Goal: Task Accomplishment & Management: Manage account settings

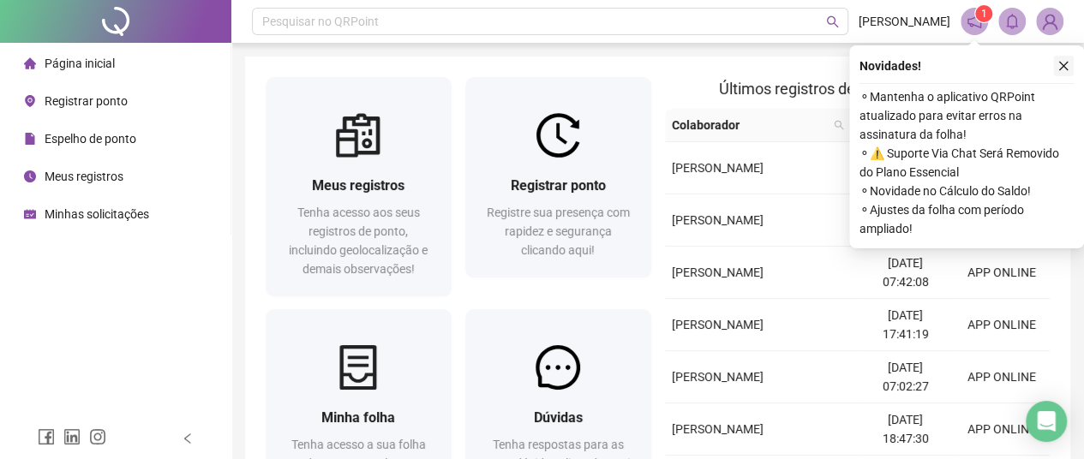
click at [1062, 66] on icon "close" at bounding box center [1063, 66] width 12 height 12
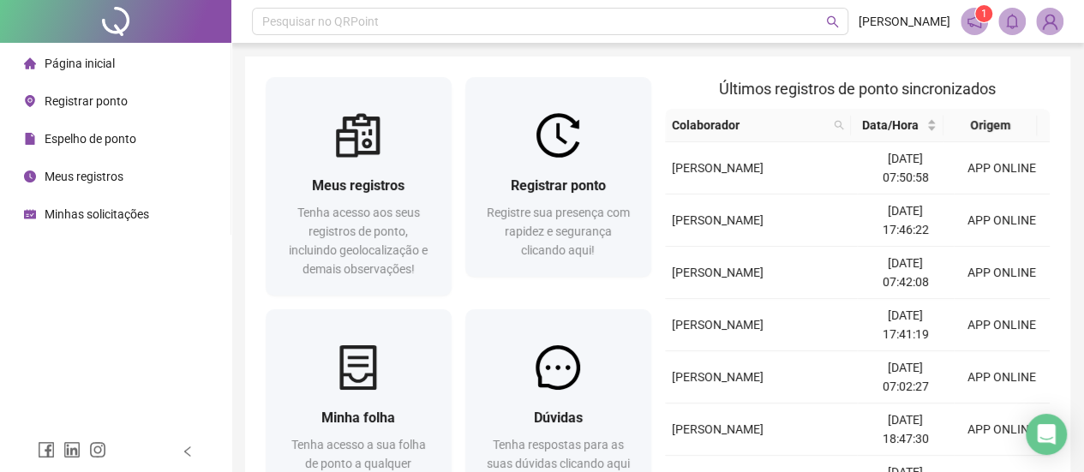
click at [1045, 26] on img at bounding box center [1050, 22] width 26 height 26
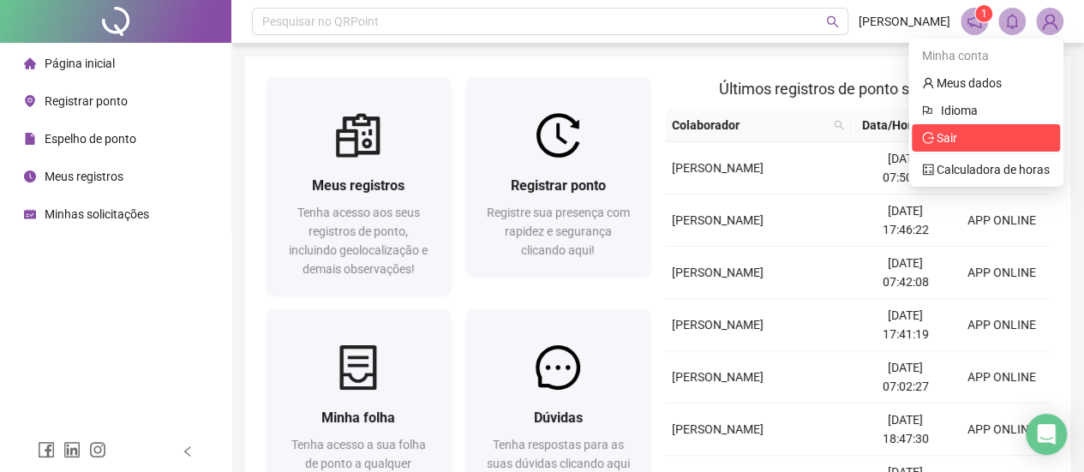
click at [954, 138] on span "Sair" at bounding box center [947, 138] width 21 height 14
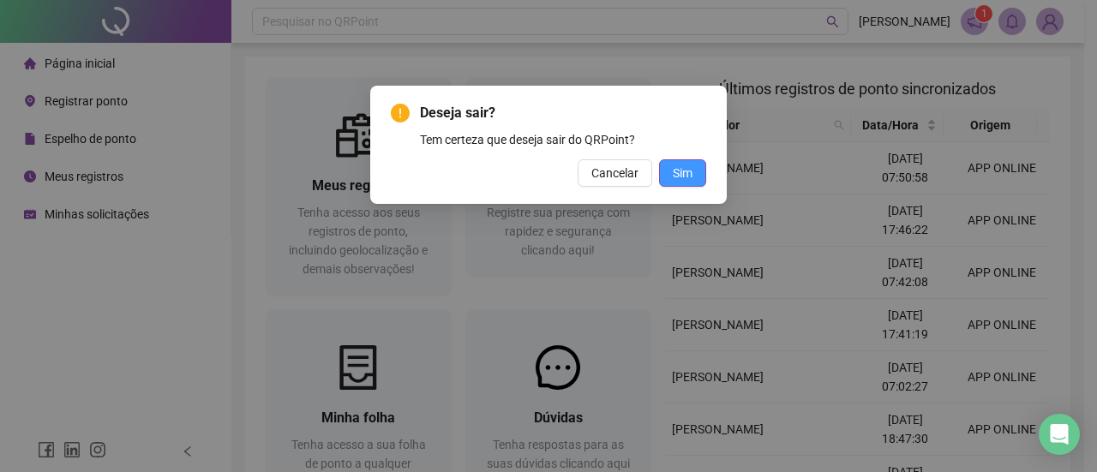
click at [678, 177] on span "Sim" at bounding box center [683, 173] width 20 height 19
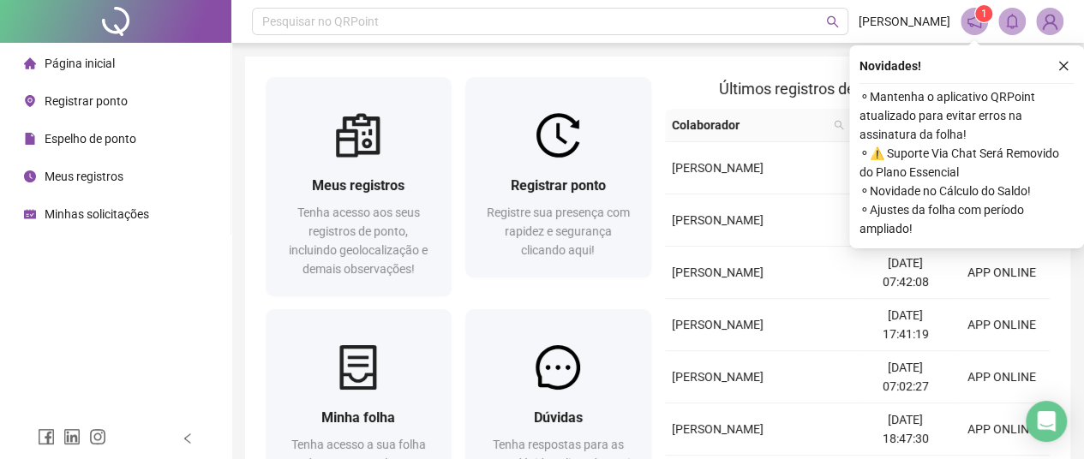
click at [1051, 26] on img at bounding box center [1050, 22] width 26 height 26
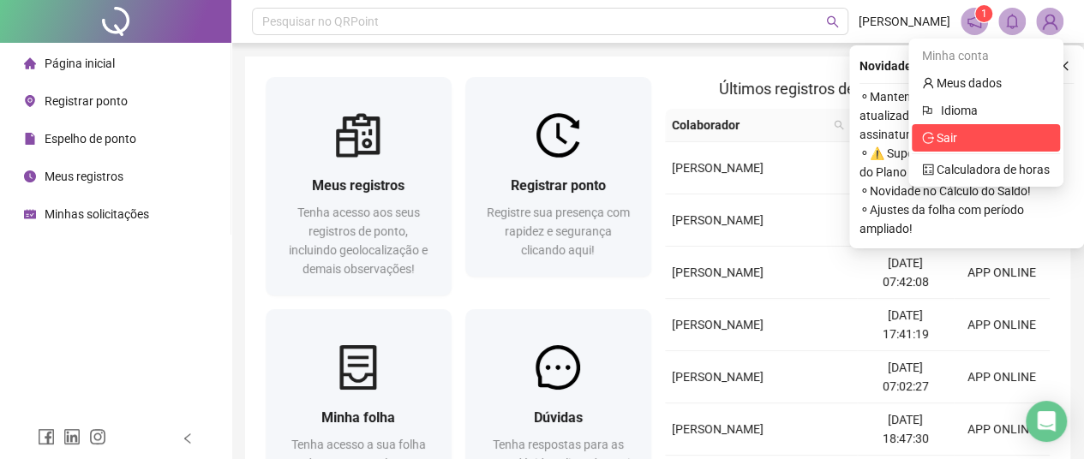
click at [989, 134] on span "Sair" at bounding box center [986, 138] width 128 height 19
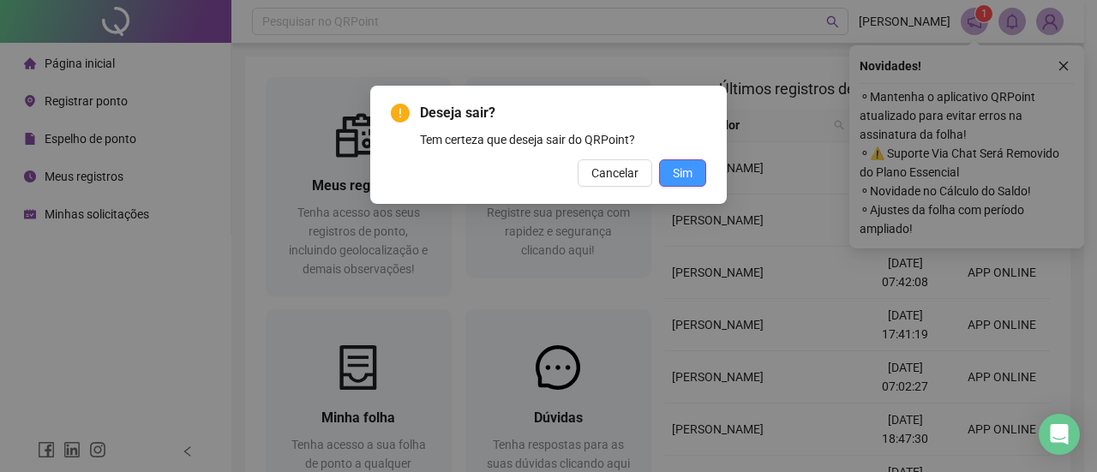
click at [672, 173] on button "Sim" at bounding box center [682, 172] width 47 height 27
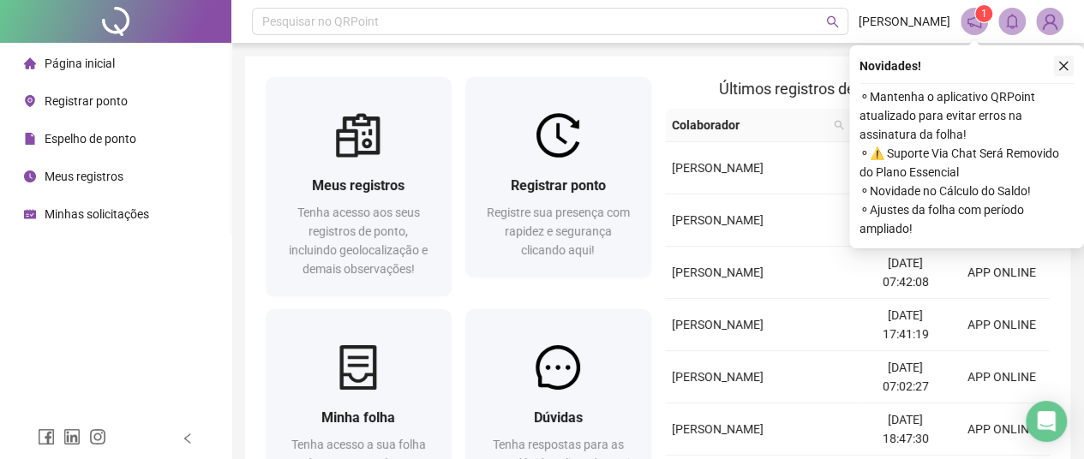
click at [1069, 69] on button "button" at bounding box center [1063, 66] width 21 height 21
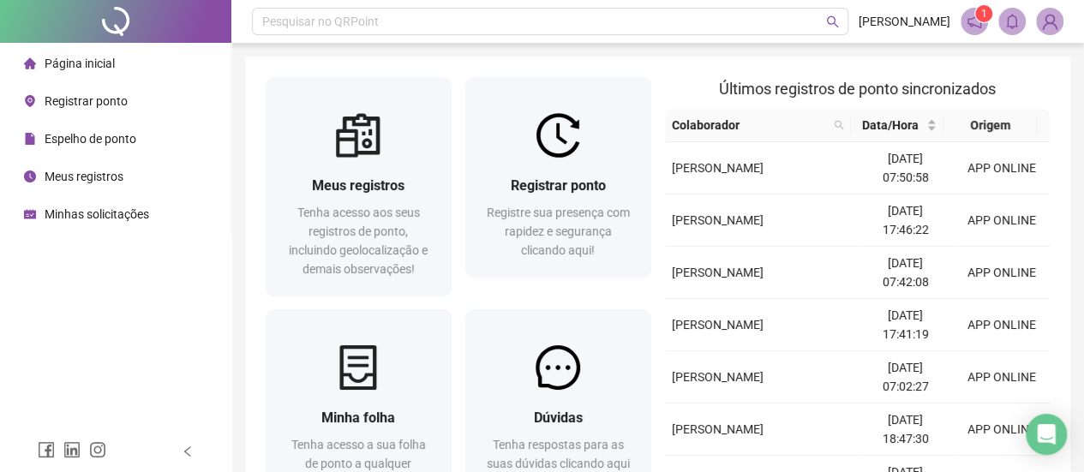
click at [110, 145] on span "Espelho de ponto" at bounding box center [91, 139] width 92 height 14
click at [101, 174] on span "Meus registros" at bounding box center [84, 177] width 79 height 14
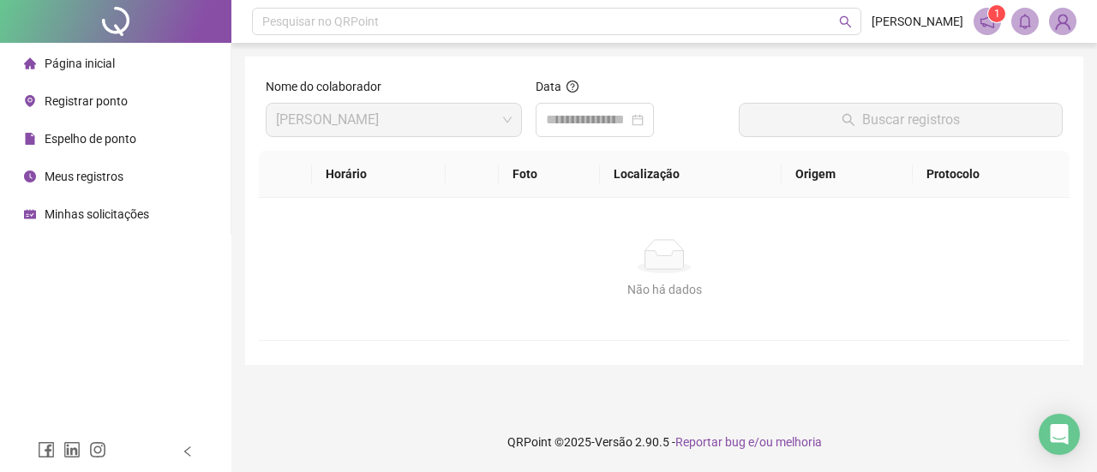
click at [117, 181] on span "Meus registros" at bounding box center [84, 177] width 79 height 14
click at [571, 117] on input at bounding box center [587, 120] width 82 height 21
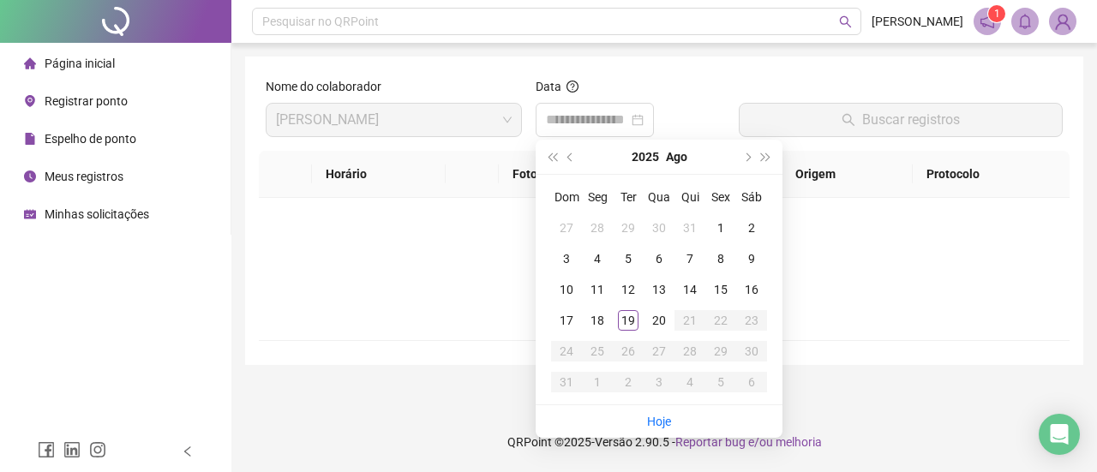
click at [63, 179] on span "Meus registros" at bounding box center [84, 177] width 79 height 14
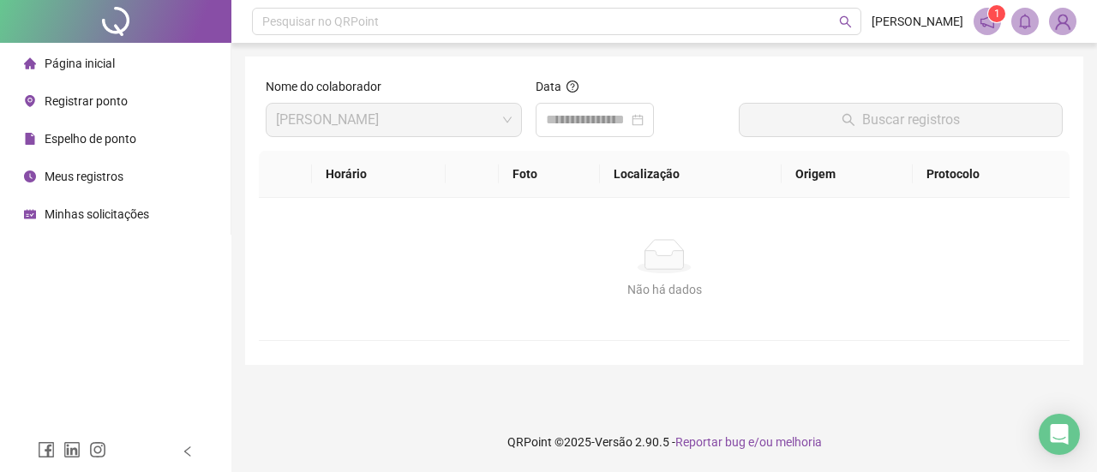
click at [96, 219] on span "Minhas solicitações" at bounding box center [97, 214] width 105 height 14
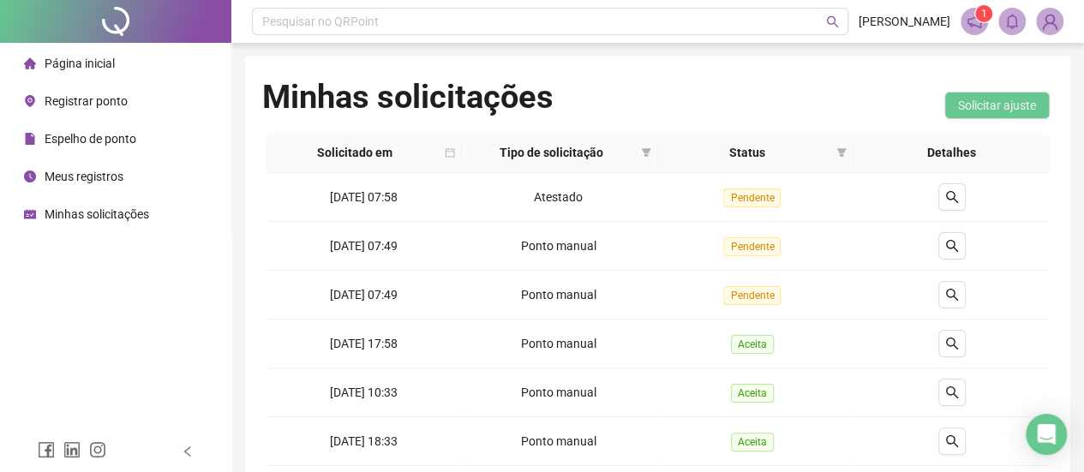
click at [111, 186] on div "Meus registros" at bounding box center [73, 176] width 99 height 34
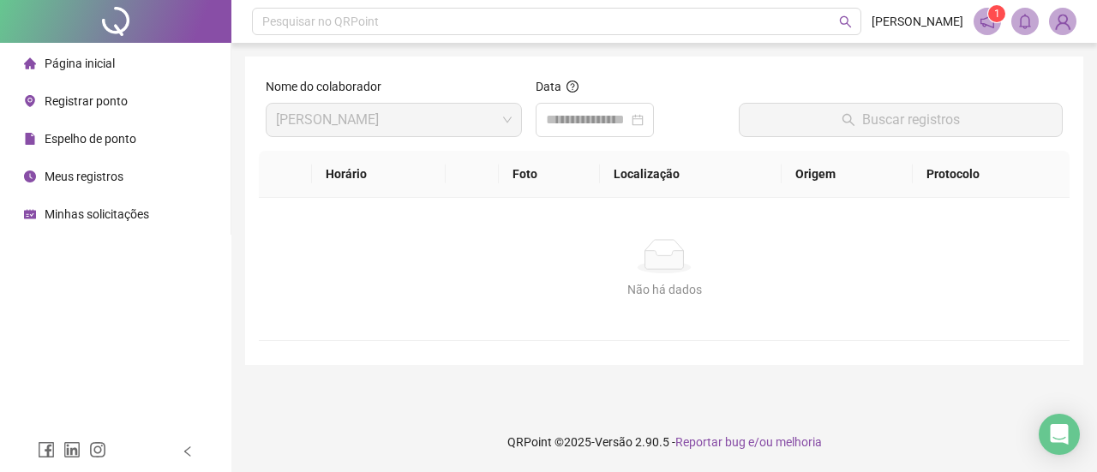
click at [97, 141] on span "Espelho de ponto" at bounding box center [91, 139] width 92 height 14
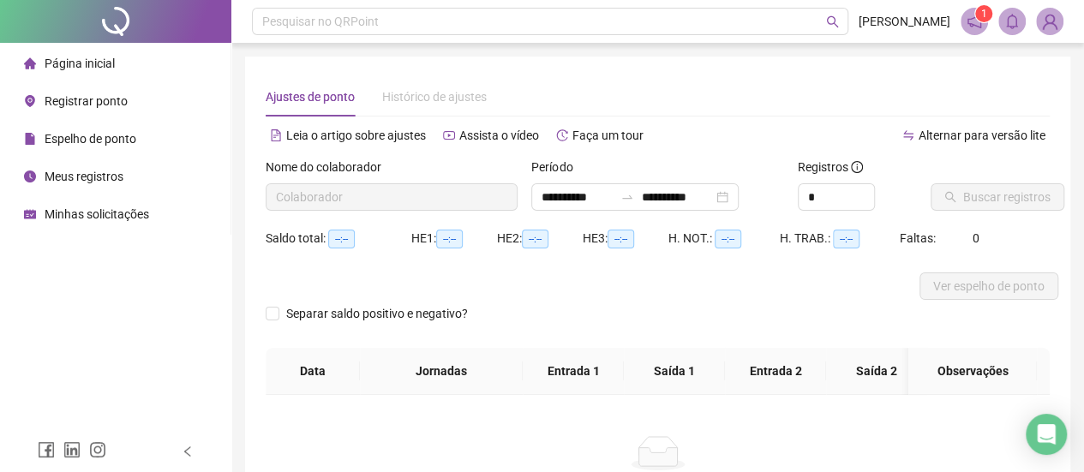
type input "**********"
click at [976, 210] on button "Buscar registros" at bounding box center [998, 196] width 134 height 27
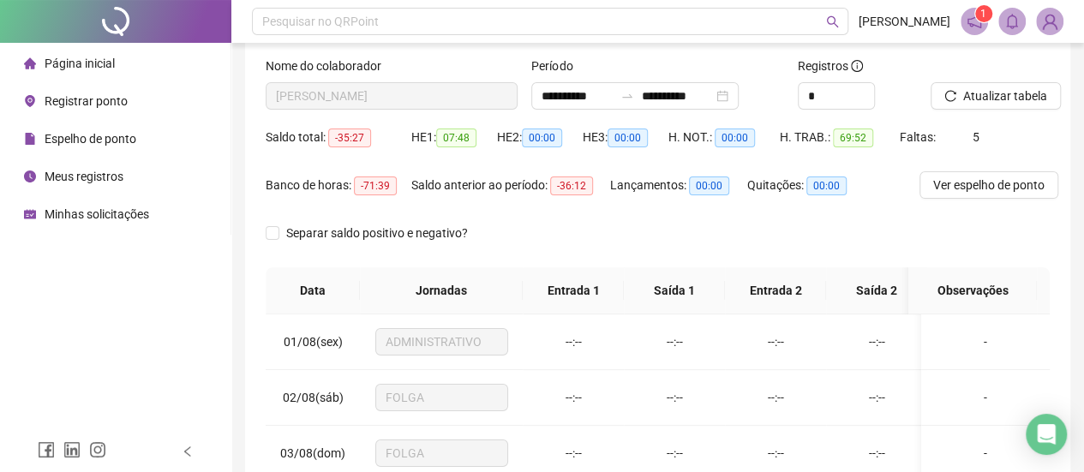
scroll to position [86, 0]
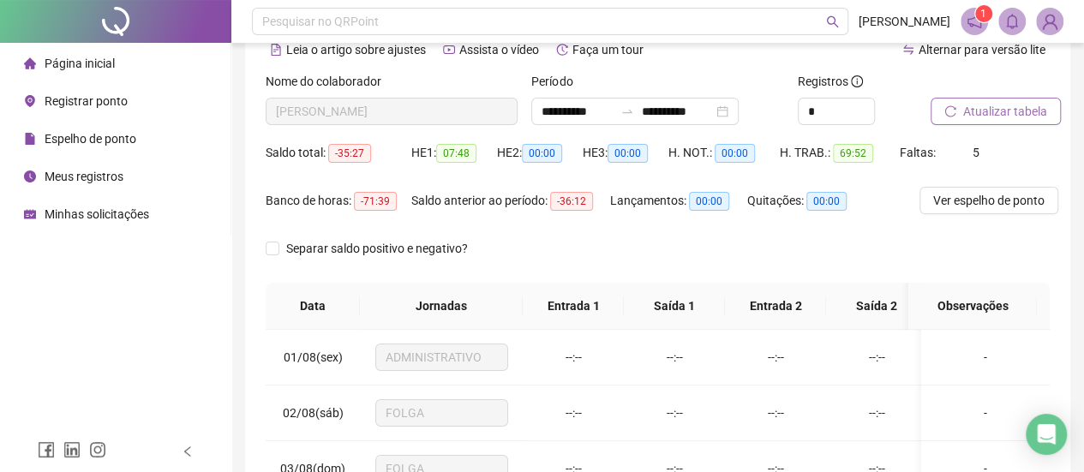
click at [987, 123] on button "Atualizar tabela" at bounding box center [996, 111] width 130 height 27
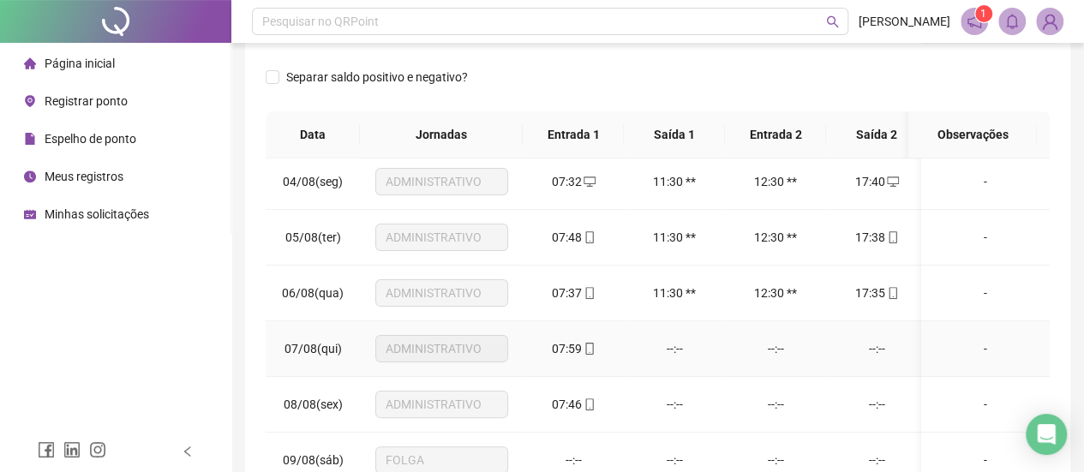
scroll to position [257, 0]
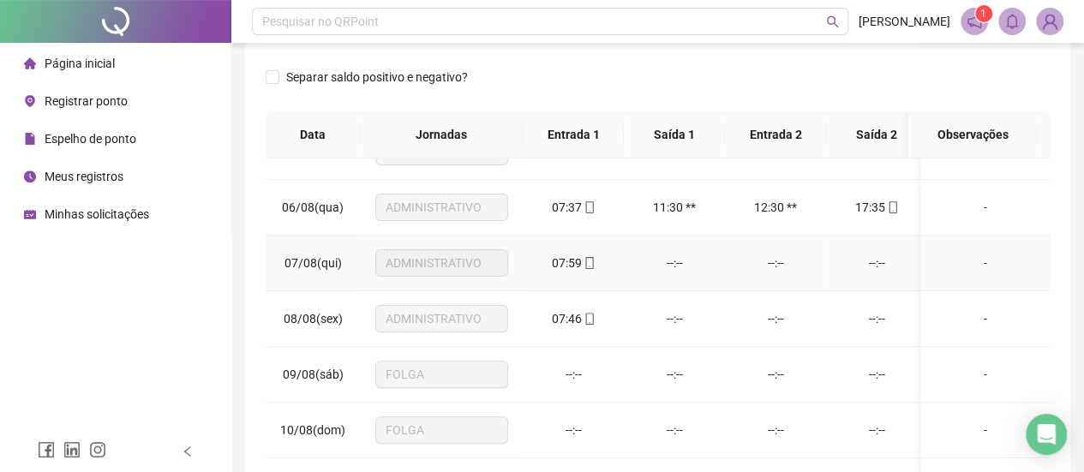
click at [879, 261] on div "--:--" at bounding box center [877, 263] width 74 height 19
click at [124, 216] on span "Minhas solicitações" at bounding box center [97, 214] width 105 height 14
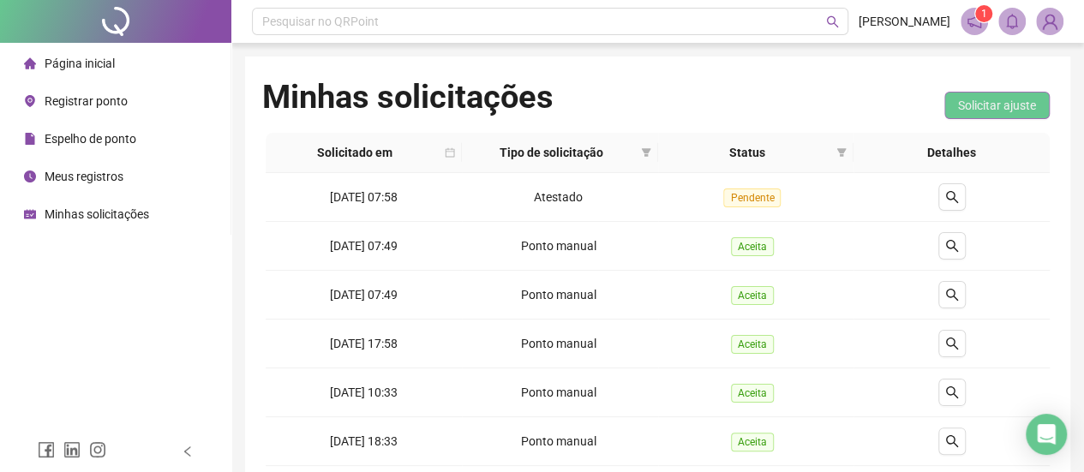
click at [974, 107] on span "Solicitar ajuste" at bounding box center [997, 105] width 78 height 19
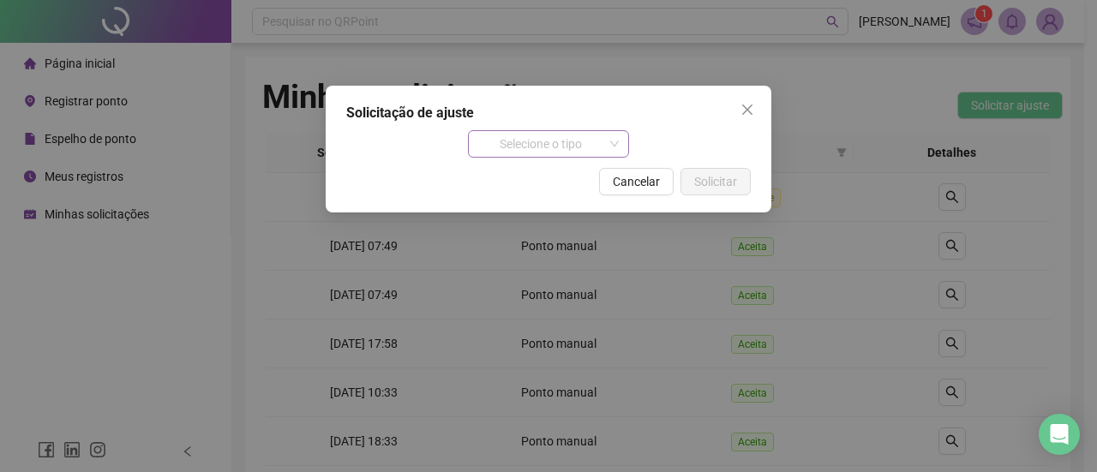
click at [562, 141] on span "Selecione o tipo" at bounding box center [548, 144] width 141 height 26
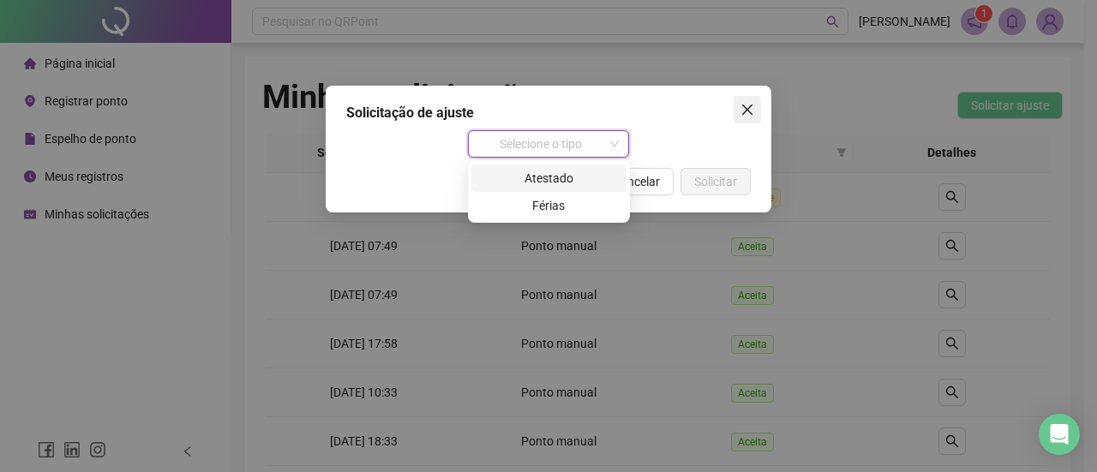
click at [743, 107] on icon "close" at bounding box center [747, 110] width 14 height 14
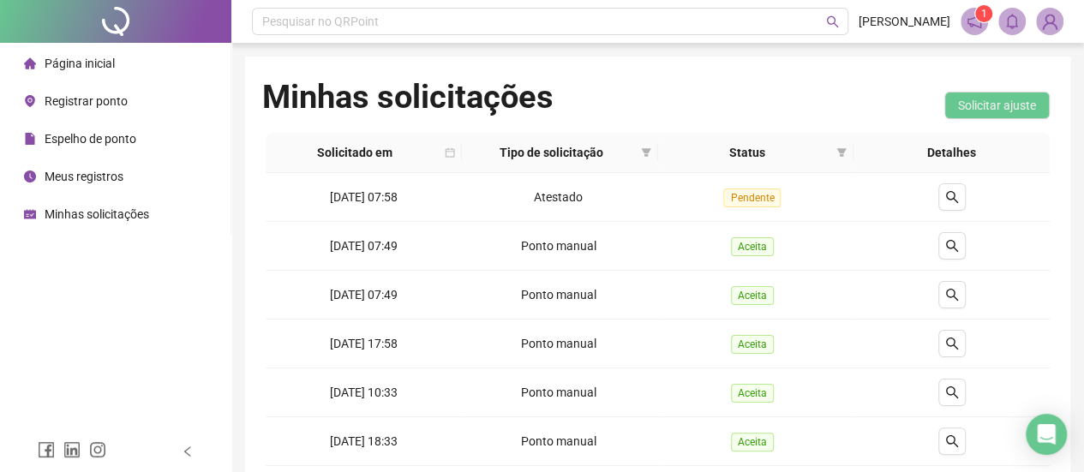
scroll to position [172, 0]
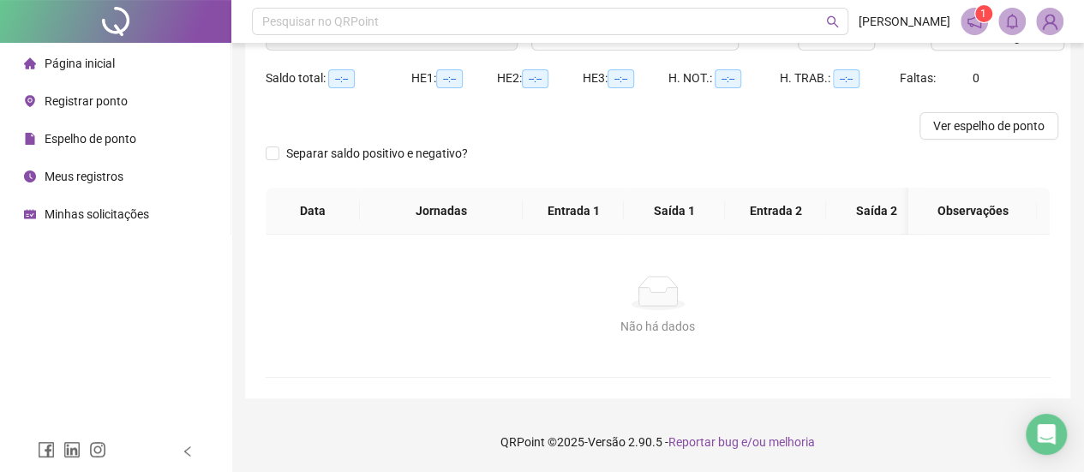
type input "**********"
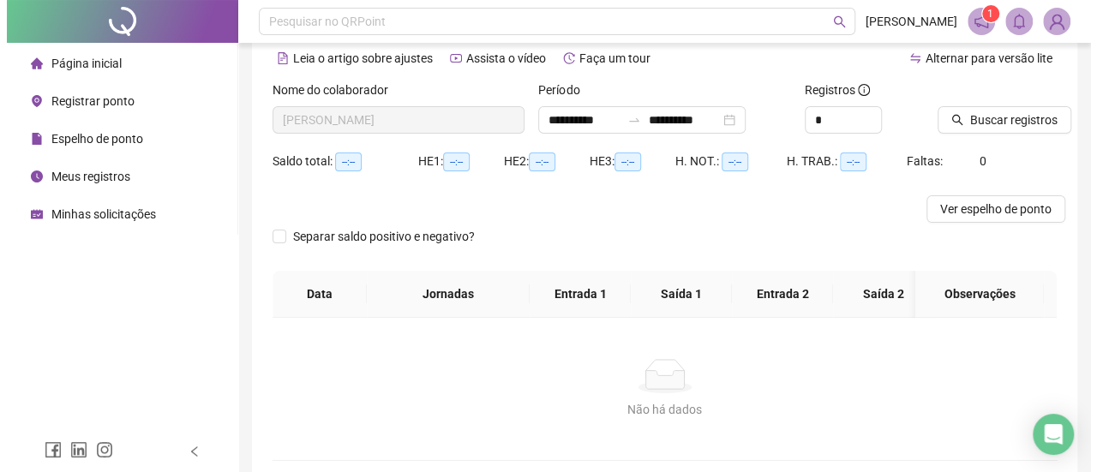
scroll to position [1, 0]
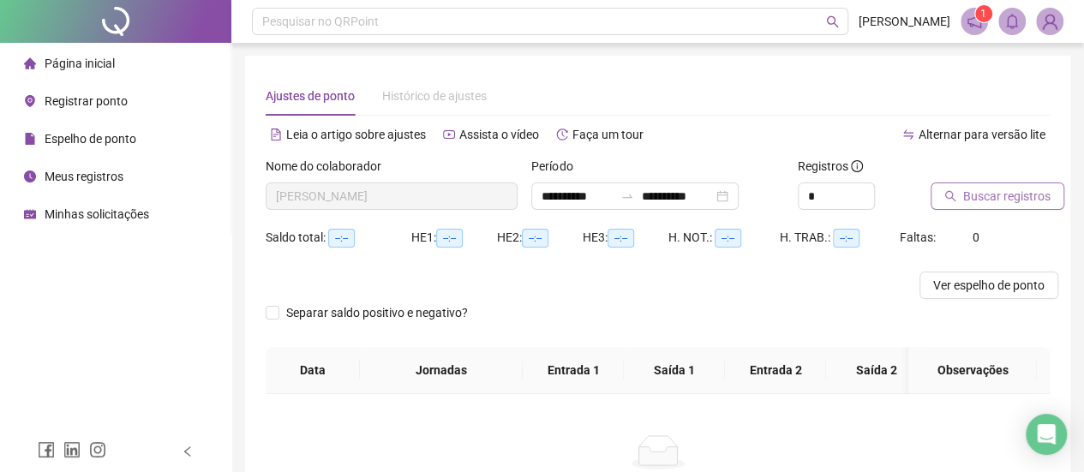
click at [985, 201] on span "Buscar registros" at bounding box center [1006, 196] width 87 height 19
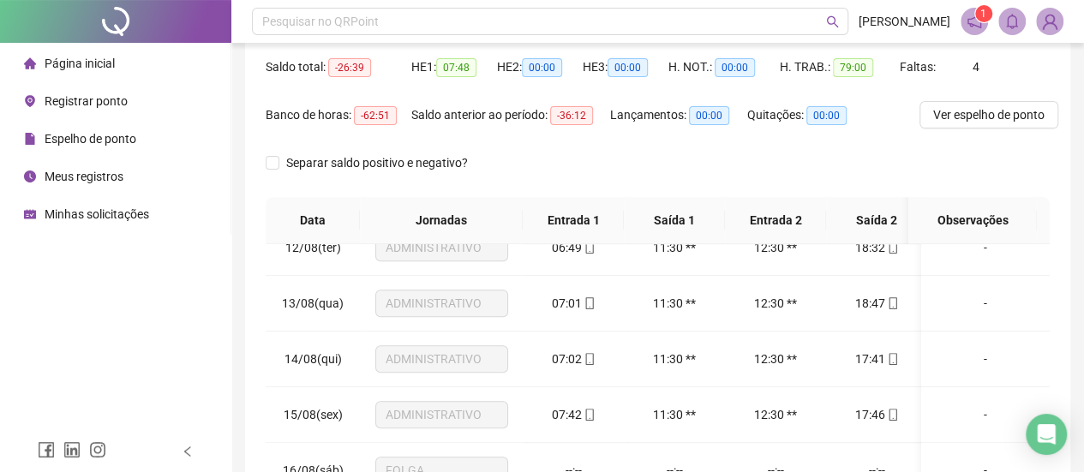
scroll to position [0, 0]
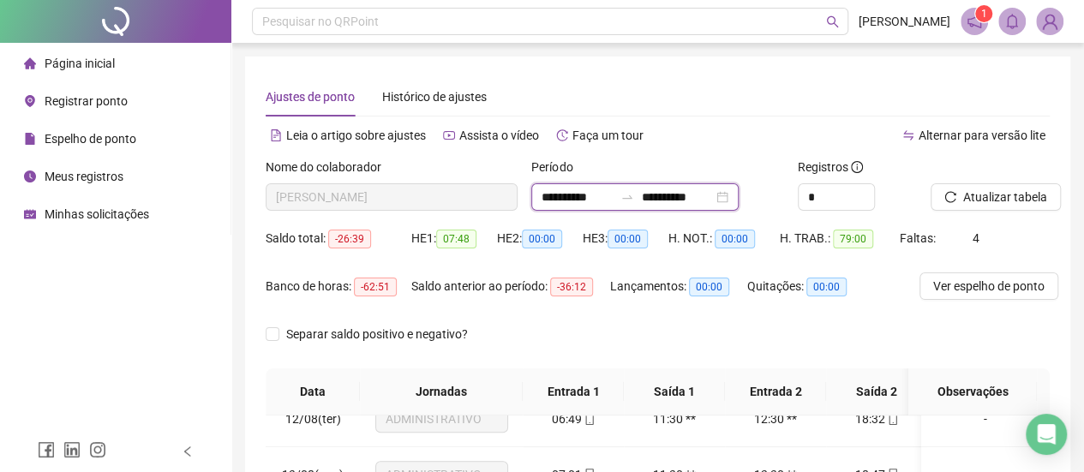
click at [590, 197] on input "**********" at bounding box center [578, 197] width 72 height 19
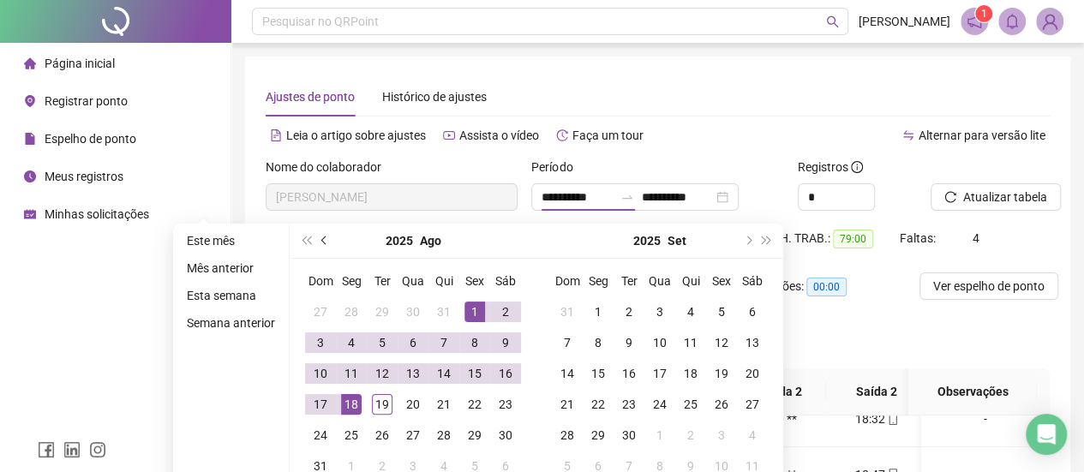
click at [328, 228] on button "prev-year" at bounding box center [324, 241] width 19 height 34
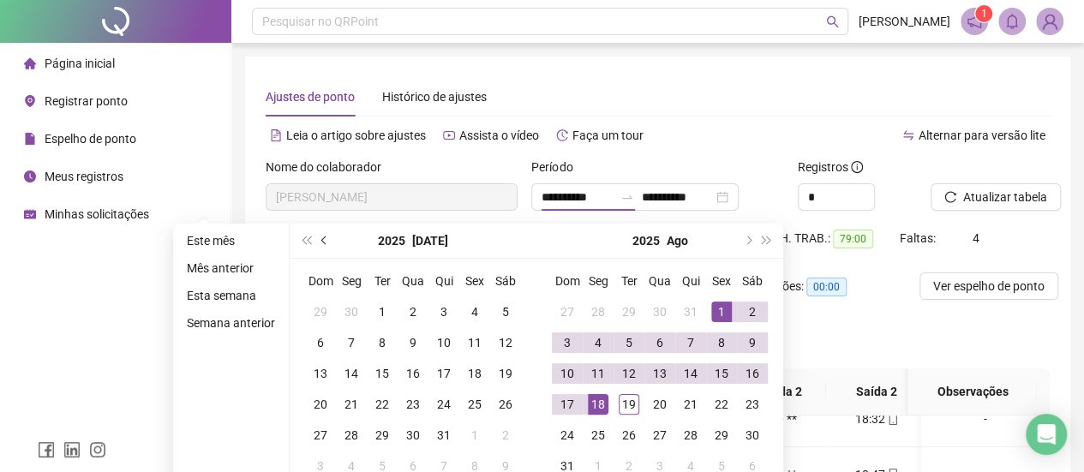
click at [328, 228] on button "prev-year" at bounding box center [324, 241] width 19 height 34
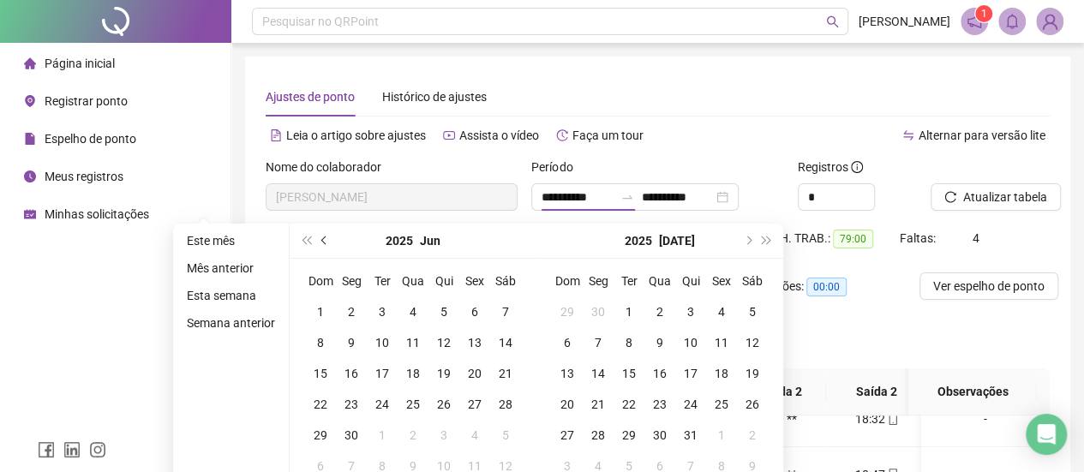
click at [328, 228] on button "prev-year" at bounding box center [324, 241] width 19 height 34
type input "**********"
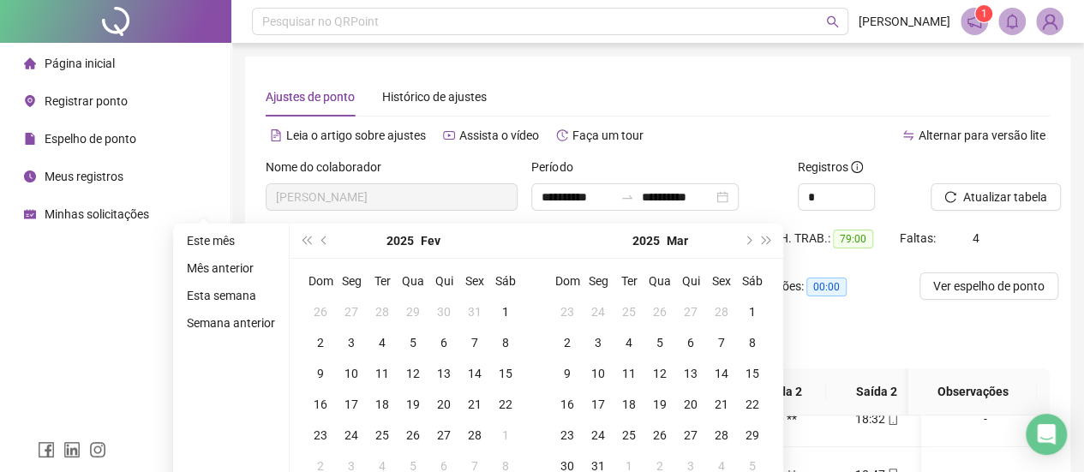
click at [730, 99] on div "Ajustes de ponto Histórico de ajustes" at bounding box center [658, 96] width 784 height 39
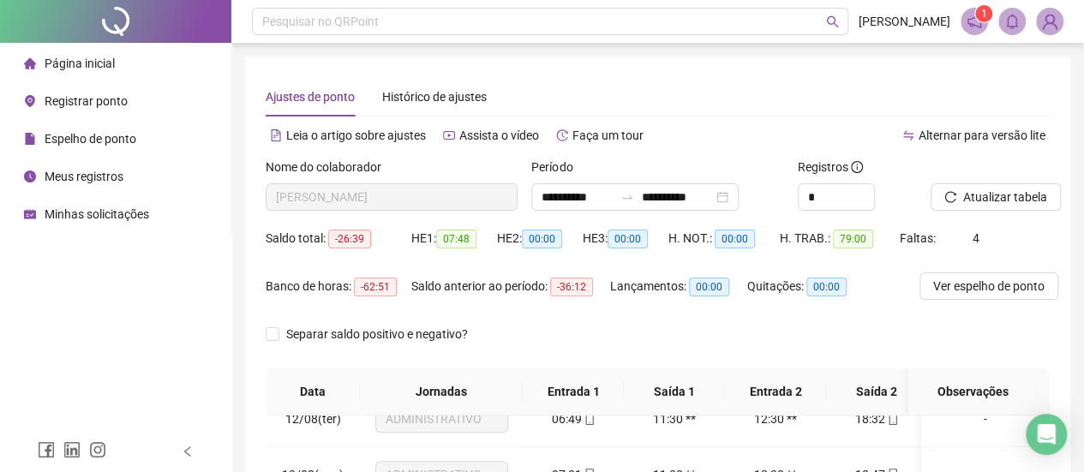
click at [730, 107] on div "Ajustes de ponto Histórico de ajustes" at bounding box center [658, 96] width 784 height 39
click at [713, 196] on input "**********" at bounding box center [677, 197] width 72 height 19
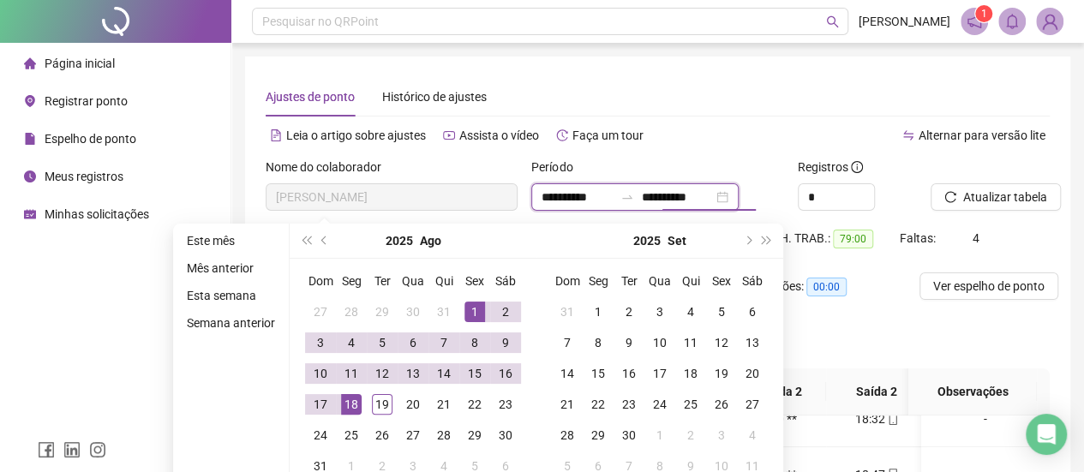
type input "**********"
click at [656, 136] on div "Leia o artigo sobre ajustes Assista o vídeo Faça um tour" at bounding box center [462, 135] width 392 height 27
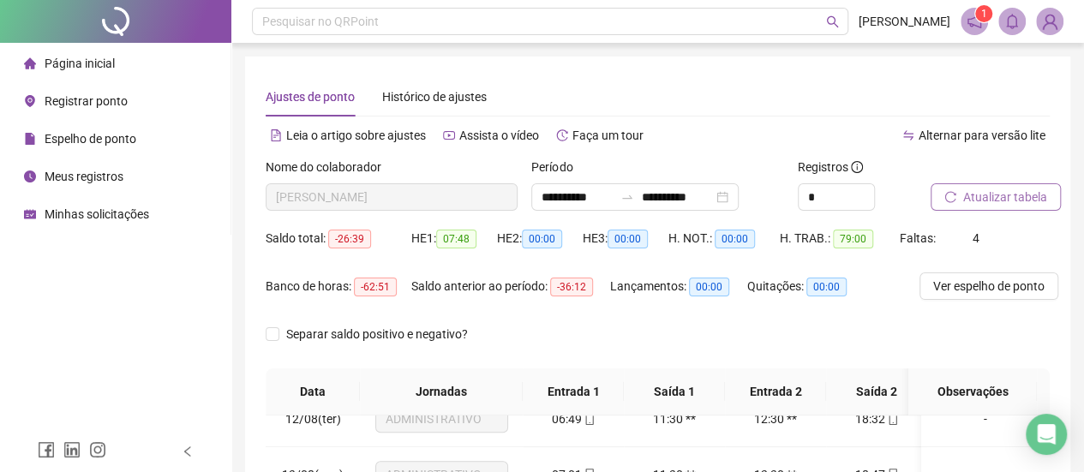
click at [989, 201] on span "Atualizar tabela" at bounding box center [1005, 197] width 84 height 19
click at [975, 188] on span "Atualizar tabela" at bounding box center [1005, 197] width 84 height 19
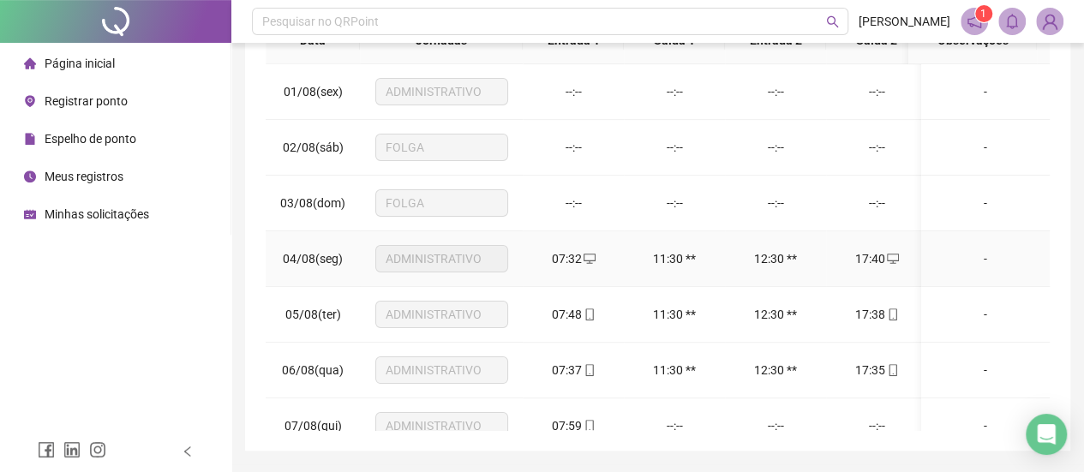
scroll to position [231, 0]
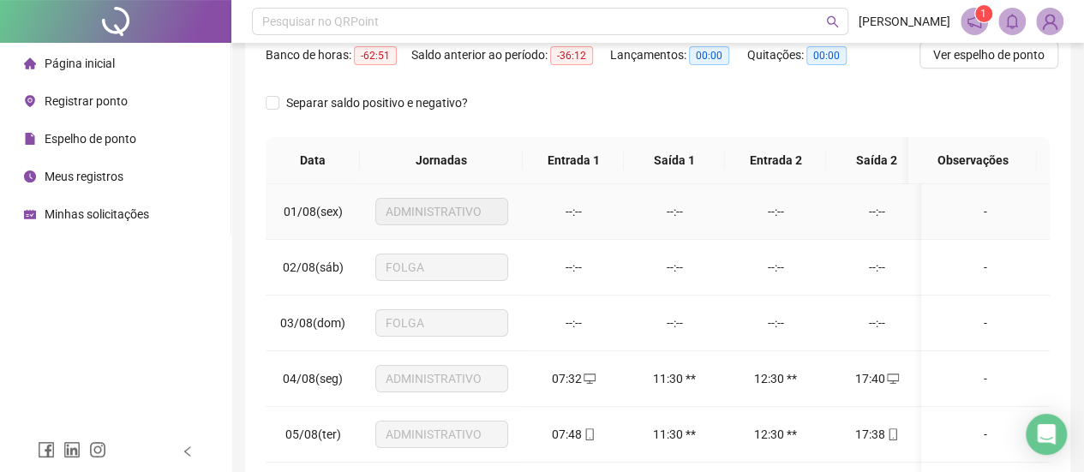
click at [424, 210] on span "ADMINISTRATIVO" at bounding box center [442, 212] width 112 height 26
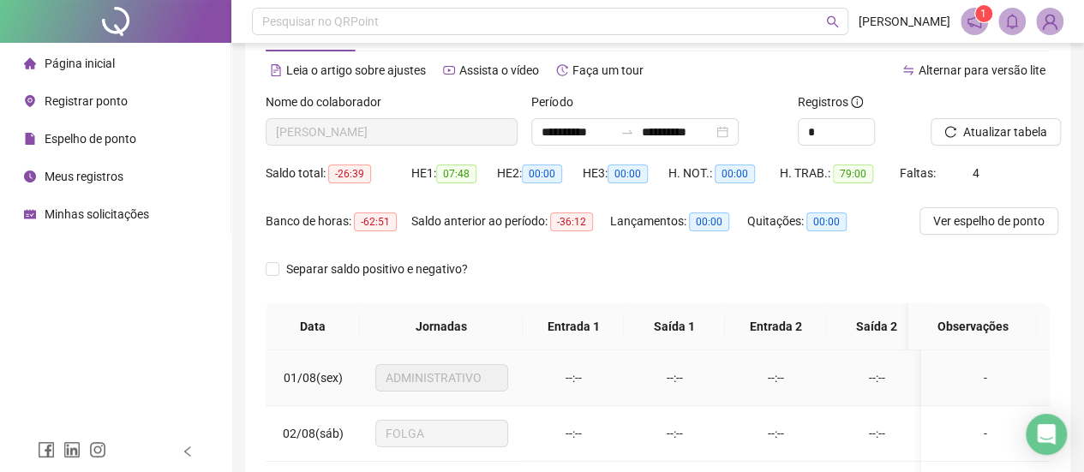
scroll to position [0, 0]
